Goal: Task Accomplishment & Management: Manage account settings

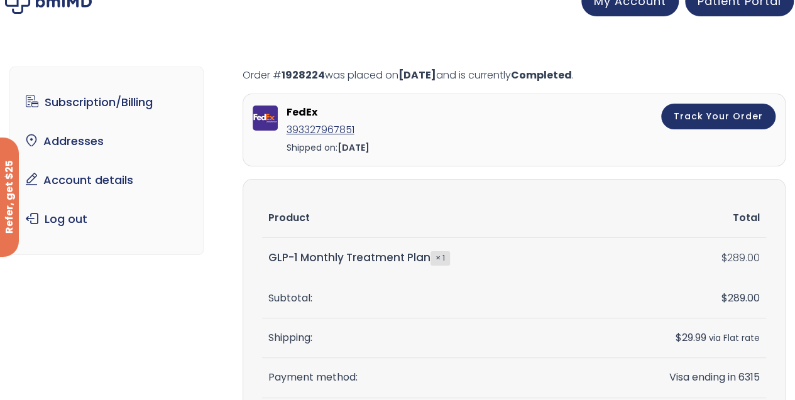
scroll to position [17, 0]
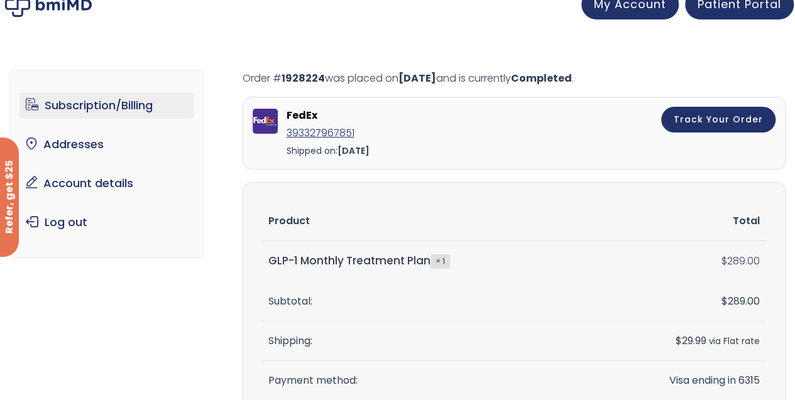
click at [83, 99] on link "Subscription/Billing" at bounding box center [106, 105] width 174 height 26
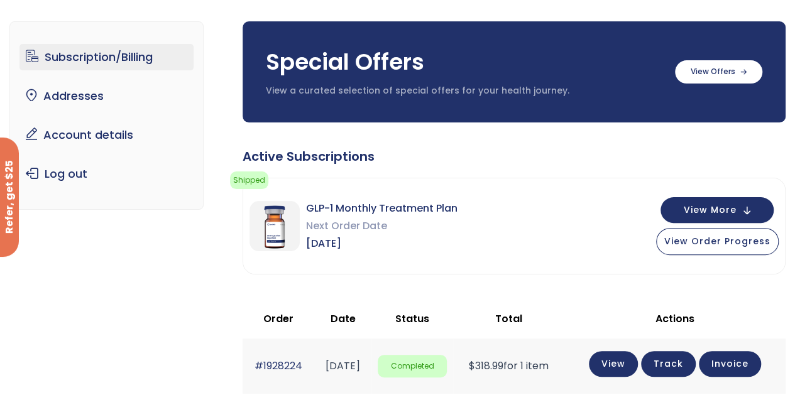
scroll to position [75, 0]
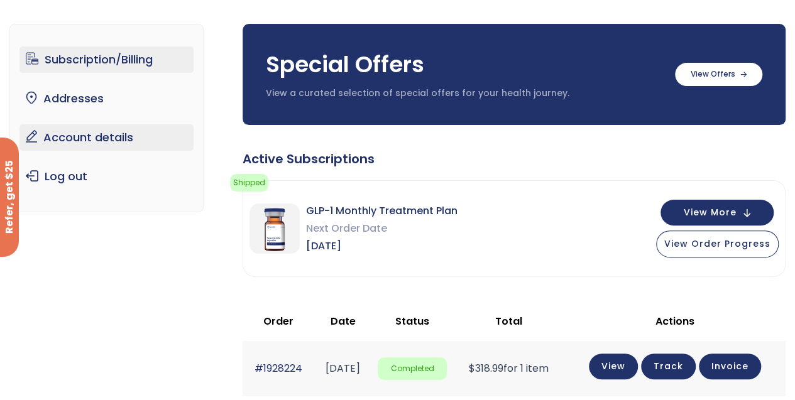
click at [103, 137] on link "Account details" at bounding box center [106, 137] width 174 height 26
